Goal: Transaction & Acquisition: Download file/media

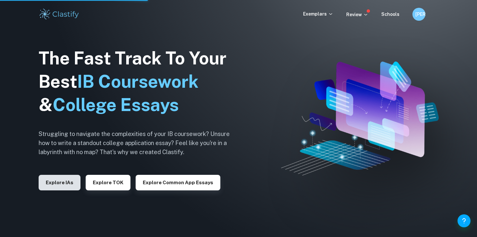
click at [65, 184] on button "Explore IAs" at bounding box center [60, 183] width 42 height 16
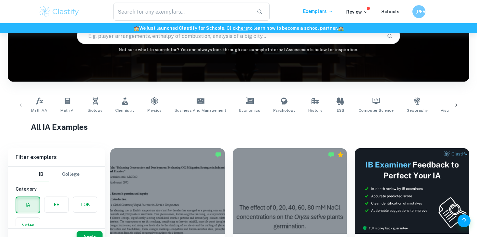
scroll to position [70, 0]
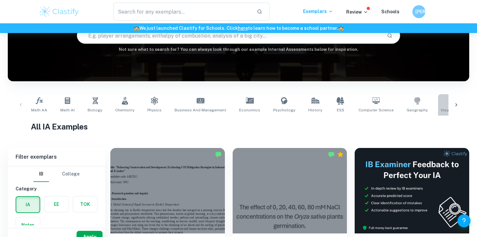
click at [440, 99] on link "Visual Arts Comparative Study" at bounding box center [470, 104] width 64 height 21
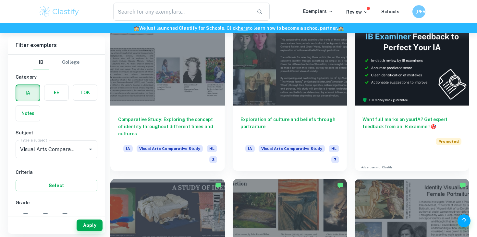
scroll to position [181, 0]
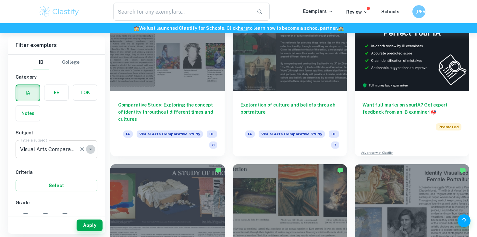
click at [95, 148] on button "Open" at bounding box center [90, 149] width 9 height 9
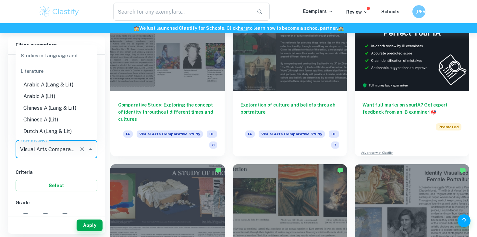
scroll to position [935, 0]
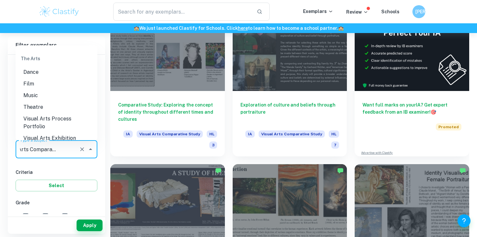
click at [78, 113] on li "Visual Arts Process Portfolio" at bounding box center [57, 122] width 82 height 19
type input "Visual Arts Process Portfolio"
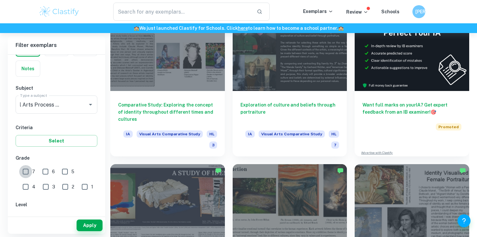
scroll to position [0, 0]
click at [28, 175] on input "7" at bounding box center [25, 171] width 13 height 13
checkbox input "true"
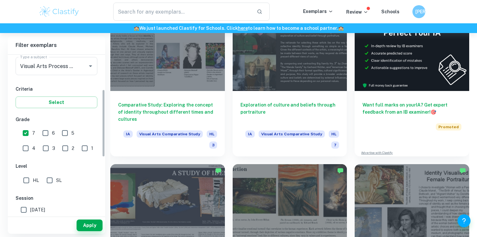
scroll to position [84, 0]
click at [27, 184] on input "HL" at bounding box center [26, 180] width 13 height 13
checkbox input "true"
click at [96, 230] on button "Apply" at bounding box center [90, 226] width 26 height 12
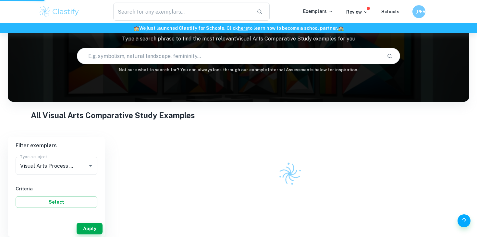
scroll to position [47, 0]
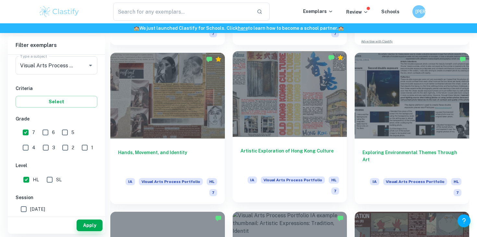
scroll to position [286, 0]
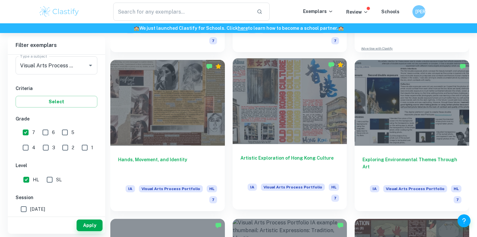
click at [295, 124] on div at bounding box center [290, 101] width 115 height 86
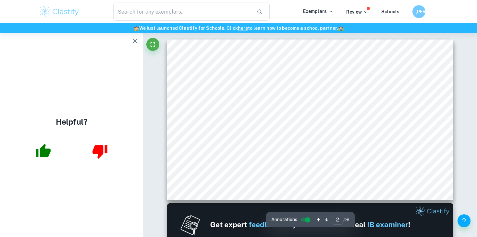
scroll to position [288, 0]
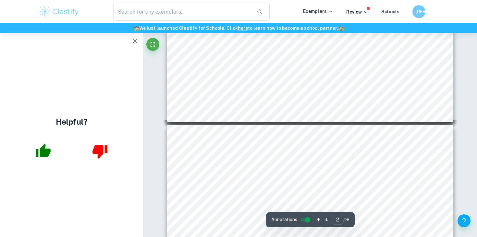
type input "4"
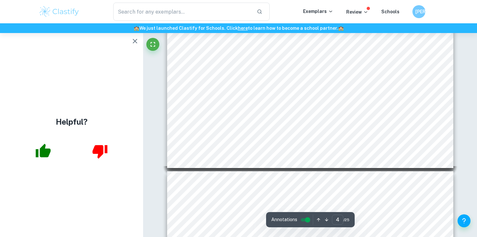
scroll to position [566, 0]
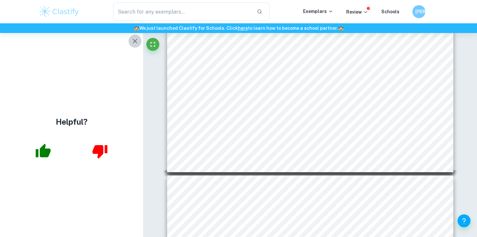
click at [133, 45] on button "button" at bounding box center [134, 41] width 13 height 13
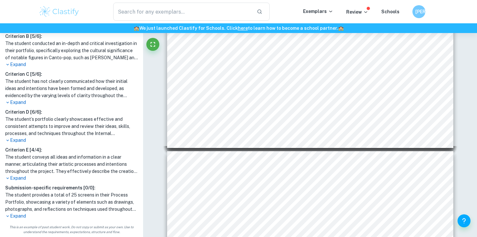
scroll to position [609, 0]
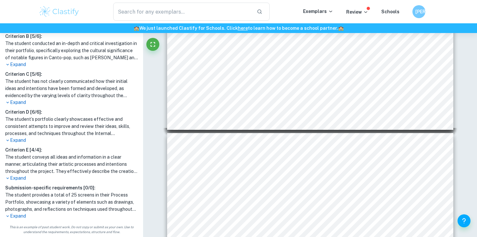
click at [17, 216] on p "Expand" at bounding box center [71, 216] width 133 height 7
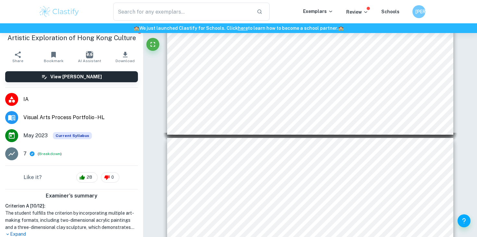
scroll to position [0, 0]
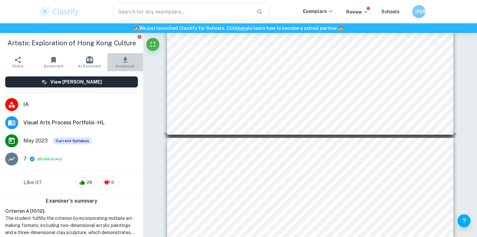
click at [126, 59] on icon "button" at bounding box center [125, 60] width 5 height 6
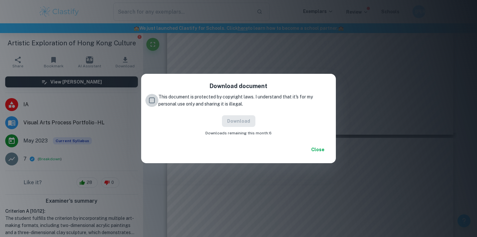
click at [151, 98] on input "This document is protected by copyright laws. I understand that it's for my per…" at bounding box center [151, 100] width 13 height 13
checkbox input "true"
click at [234, 119] on button "Download" at bounding box center [238, 121] width 33 height 12
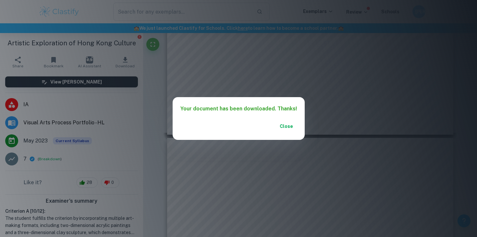
click at [278, 137] on div "Close" at bounding box center [239, 130] width 132 height 19
click at [285, 131] on button "Close" at bounding box center [286, 127] width 21 height 12
